Goal: Find specific page/section: Find specific page/section

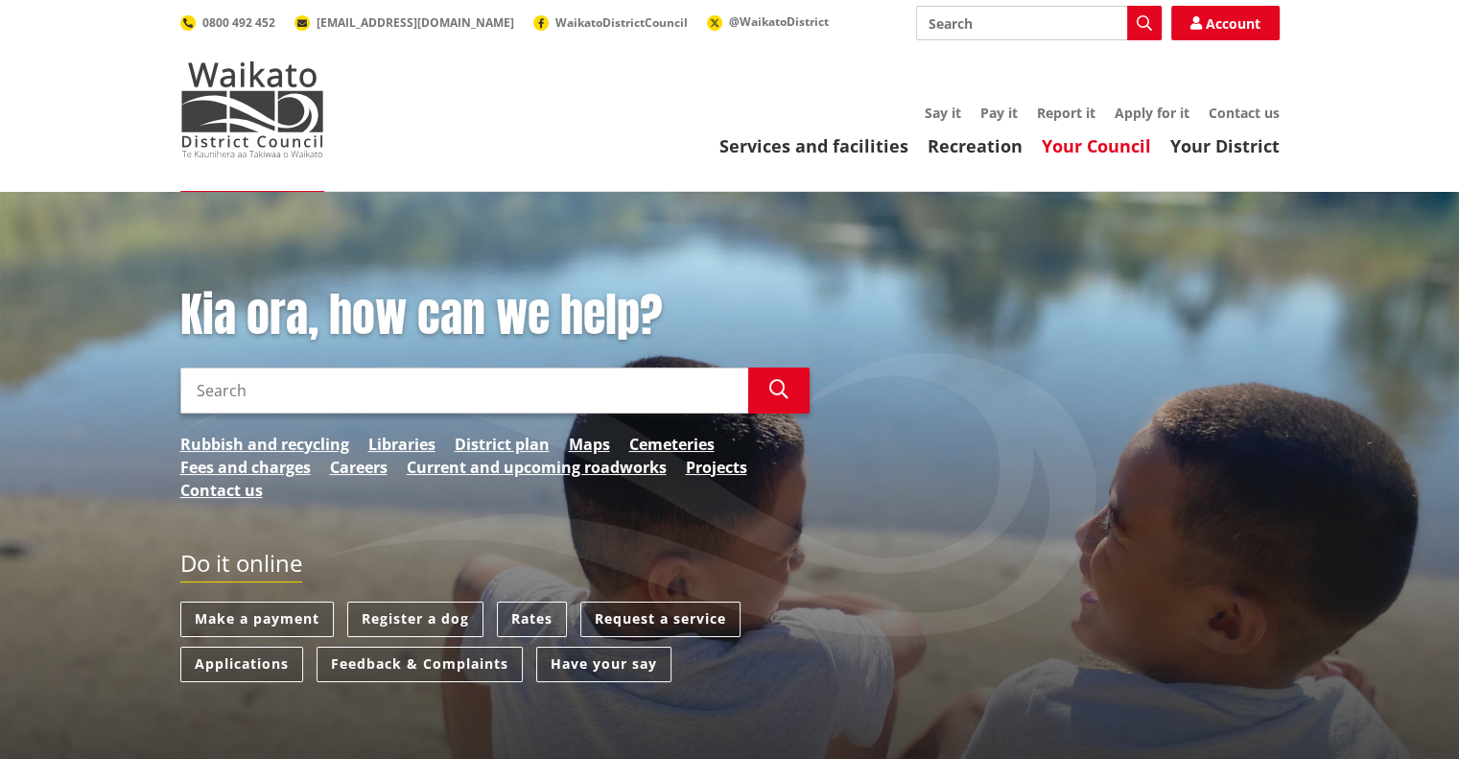
click at [1094, 151] on link "Your Council" at bounding box center [1096, 145] width 109 height 23
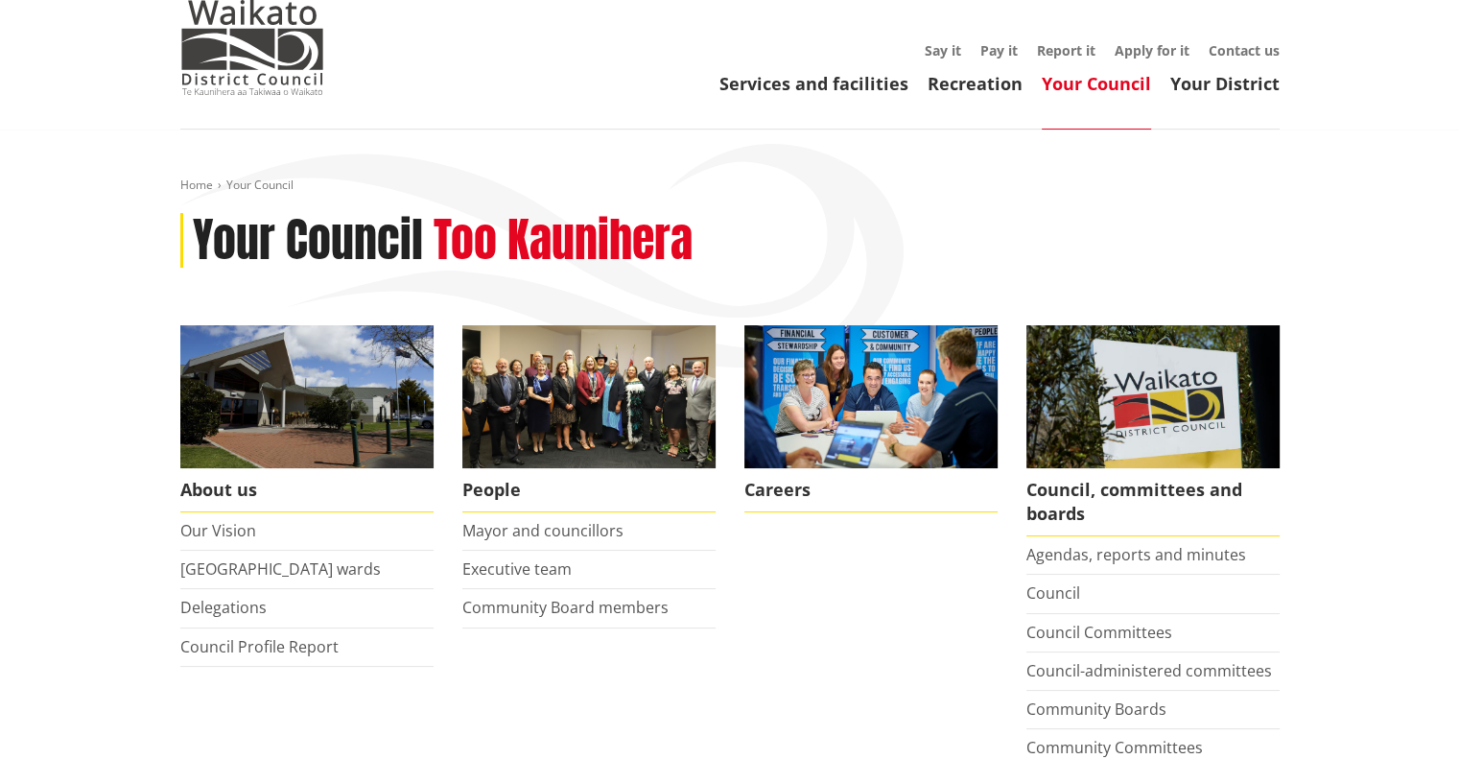
scroll to position [96, 0]
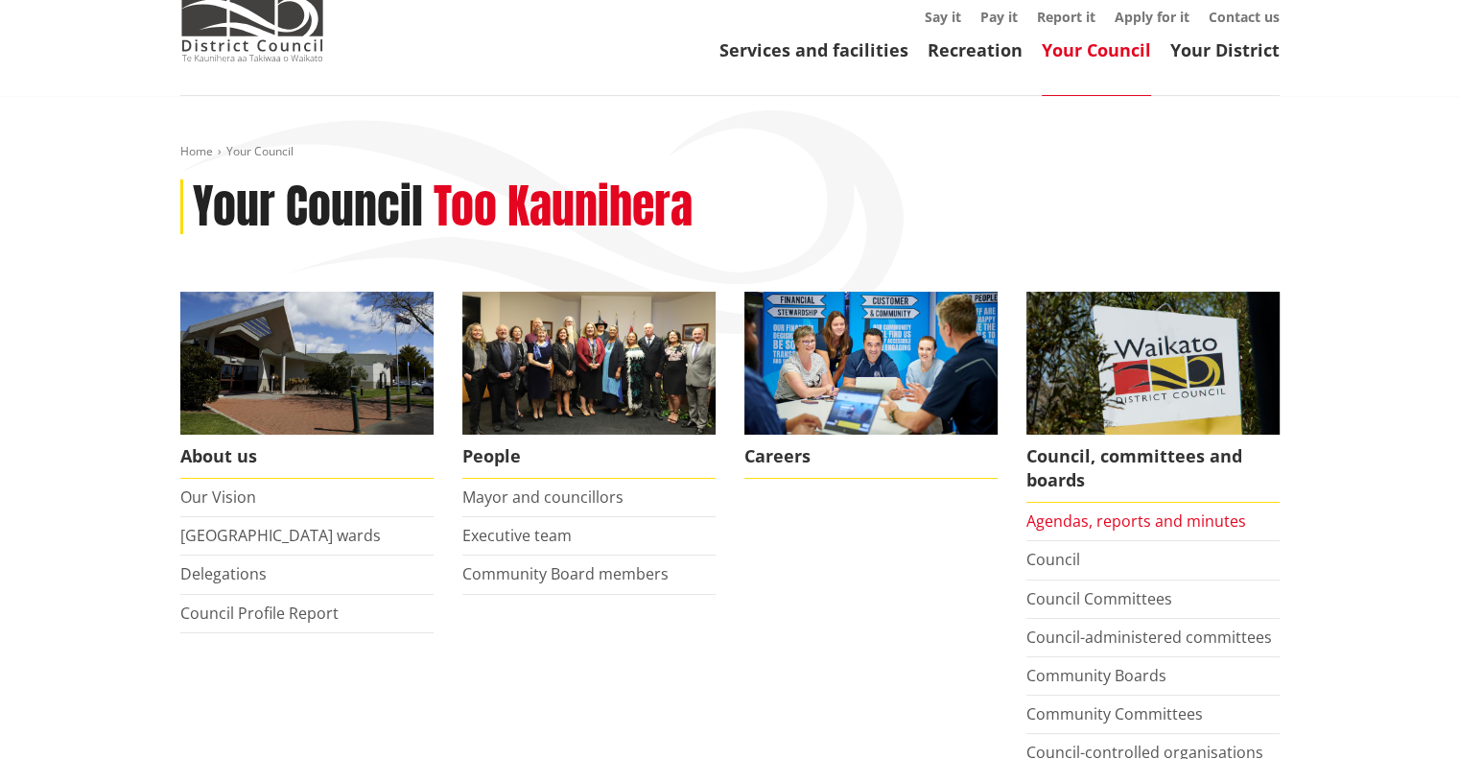
click at [1075, 522] on link "Agendas, reports and minutes" at bounding box center [1137, 520] width 220 height 21
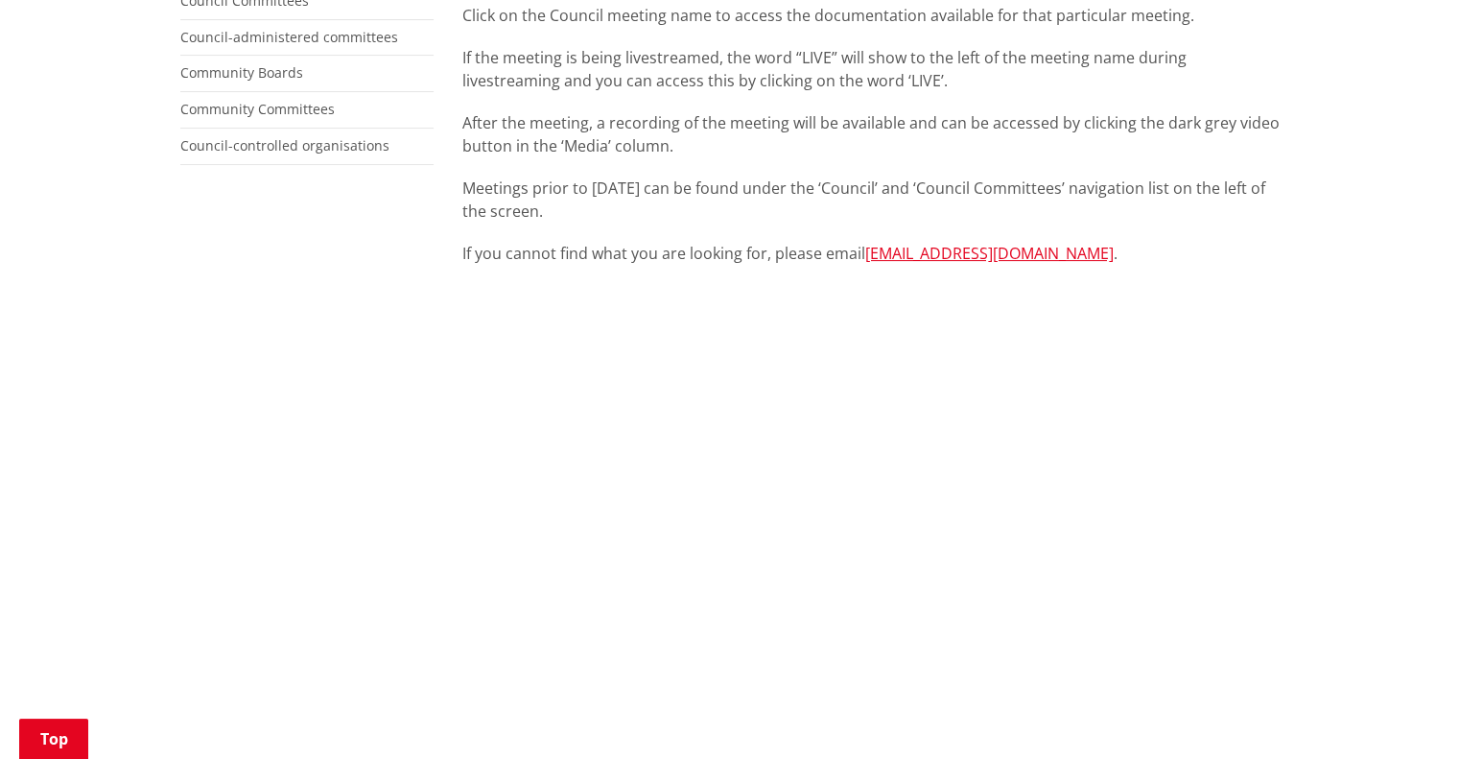
scroll to position [480, 0]
